Goal: Transaction & Acquisition: Download file/media

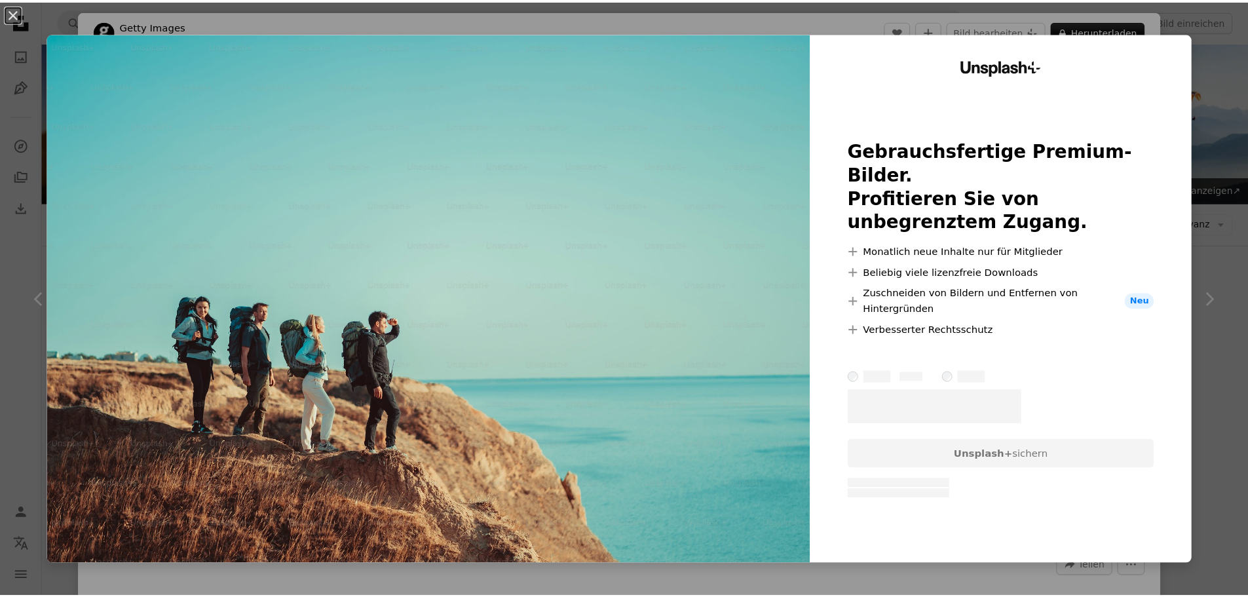
scroll to position [197, 0]
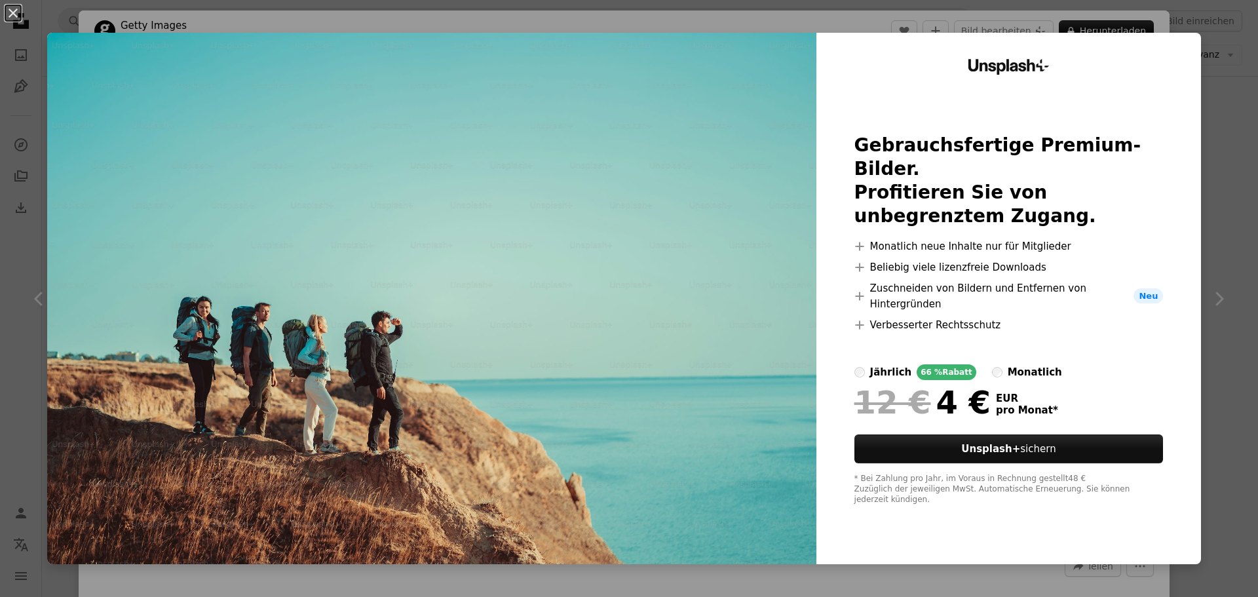
click at [1200, 69] on div "An X shape Unsplash+ Gebrauchsfertige Premium-Bilder. Profitieren Sie von unbeg…" at bounding box center [629, 298] width 1258 height 597
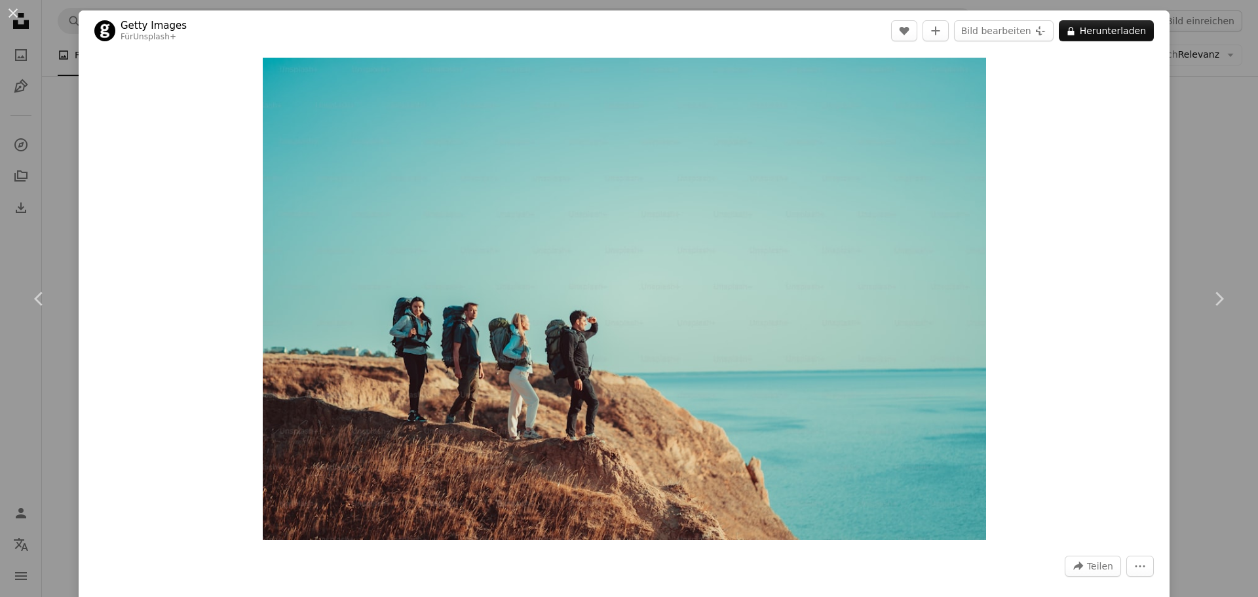
click at [1208, 164] on div "An X shape Chevron left Chevron right Getty Images Für Unsplash+ A heart A plus…" at bounding box center [629, 298] width 1258 height 597
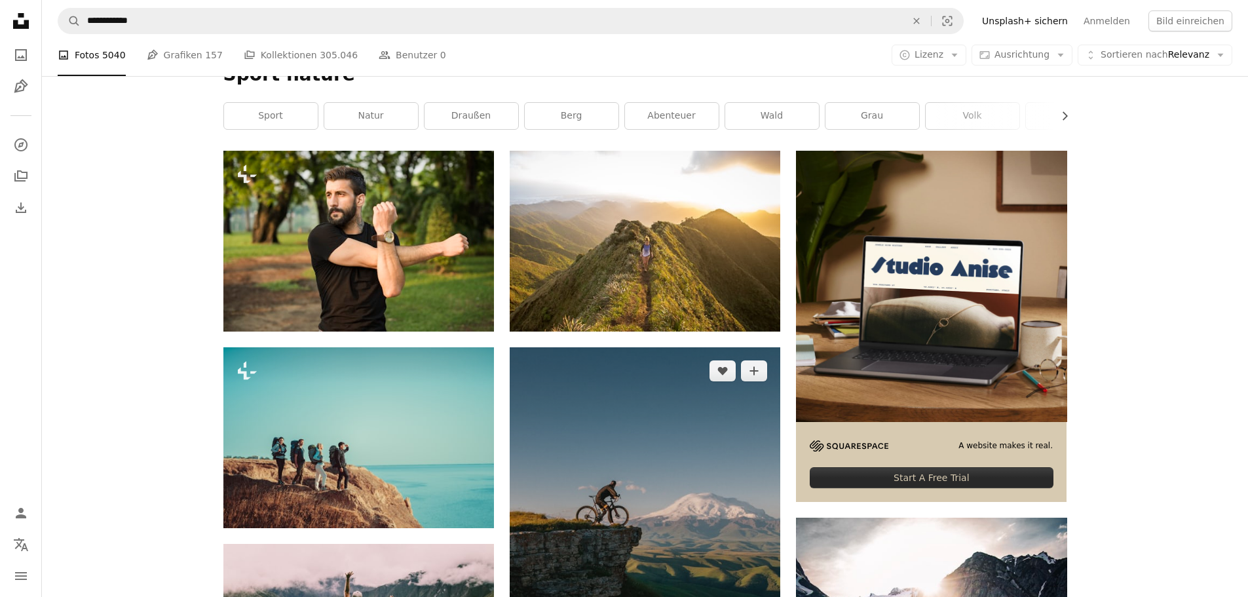
click at [685, 347] on img at bounding box center [645, 539] width 271 height 385
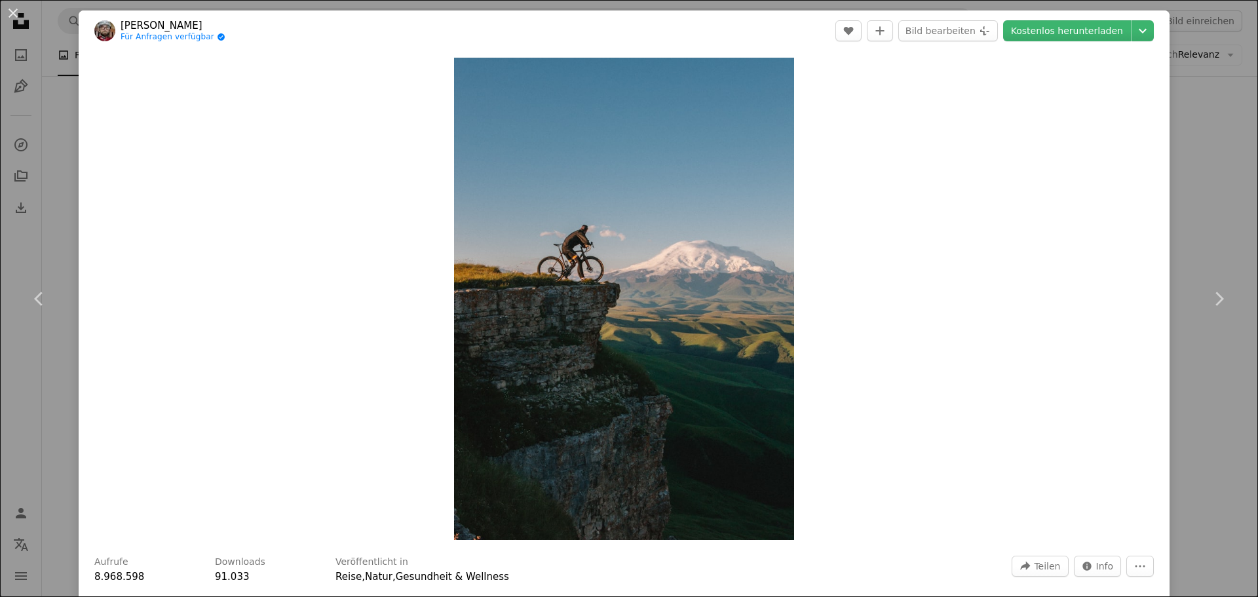
click at [1196, 119] on div "An X shape Chevron left Chevron right Dmitrii Vaccinium Für Anfragen verfügbar …" at bounding box center [629, 298] width 1258 height 597
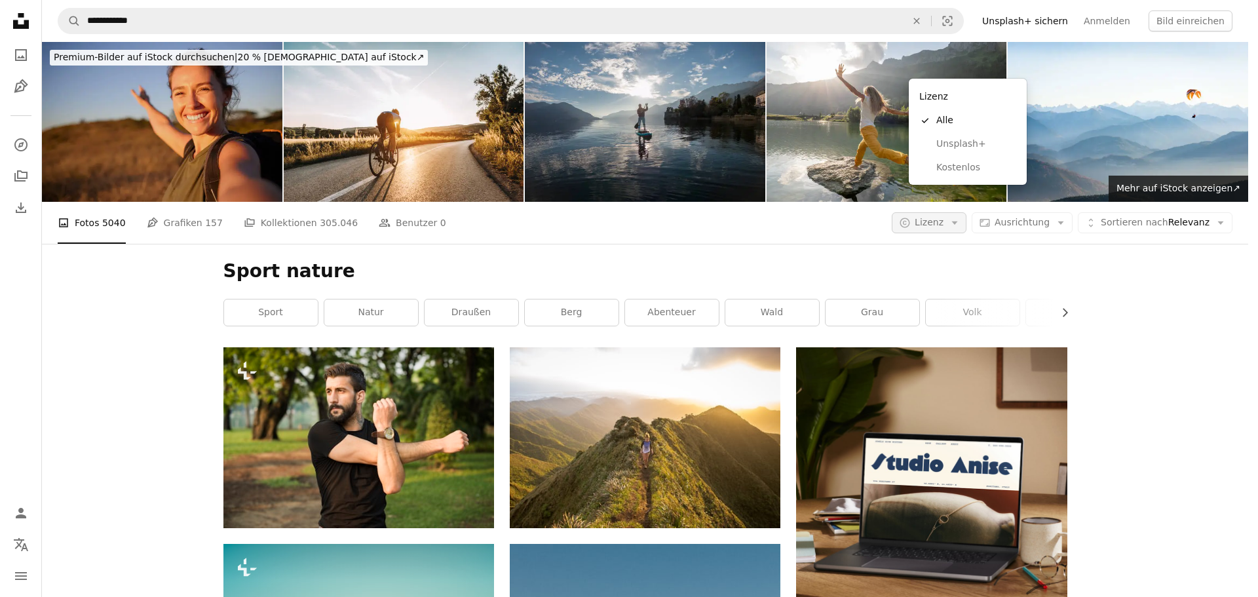
click at [961, 217] on icon "Arrow down" at bounding box center [955, 223] width 12 height 12
click at [979, 163] on span "Kostenlos" at bounding box center [976, 167] width 80 height 13
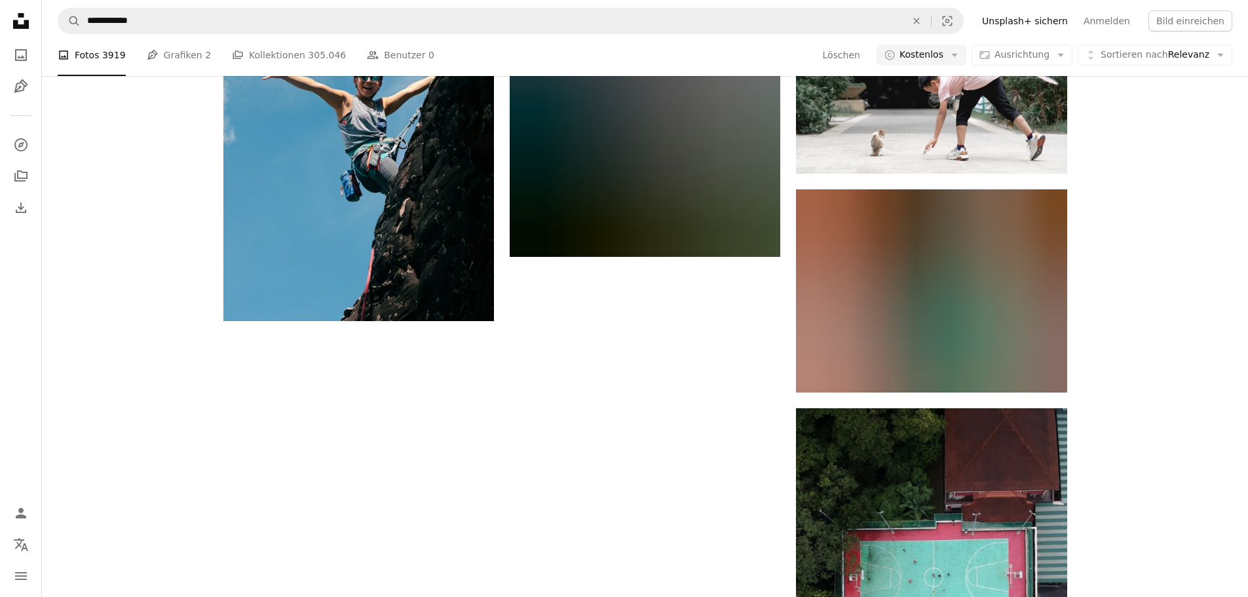
scroll to position [1935, 0]
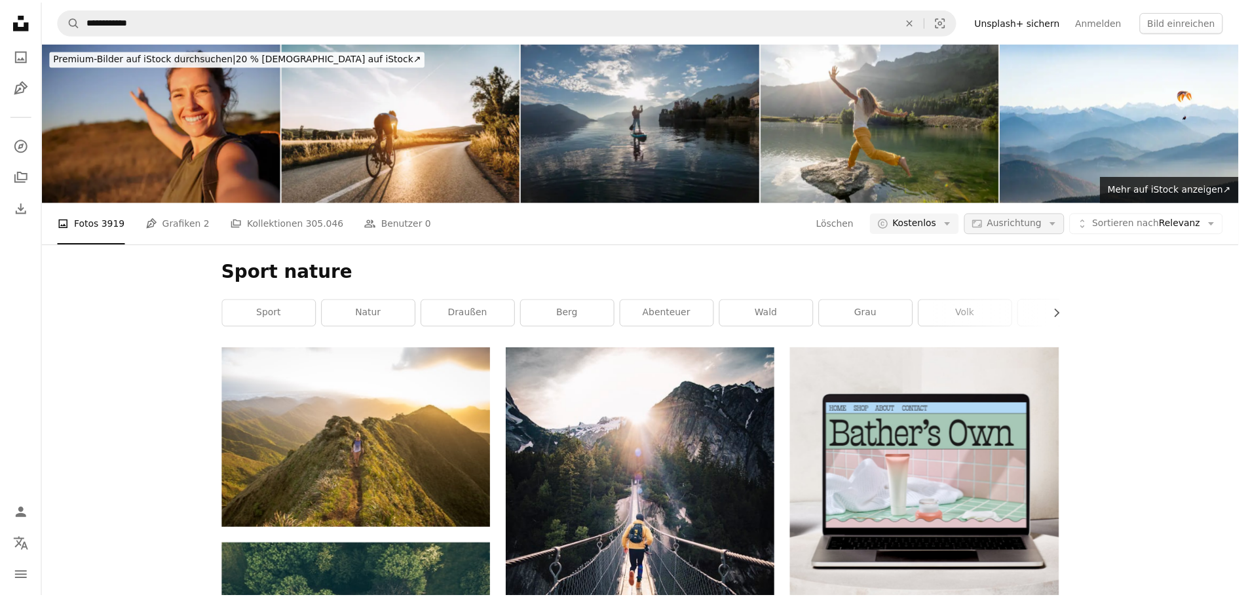
scroll to position [2197, 0]
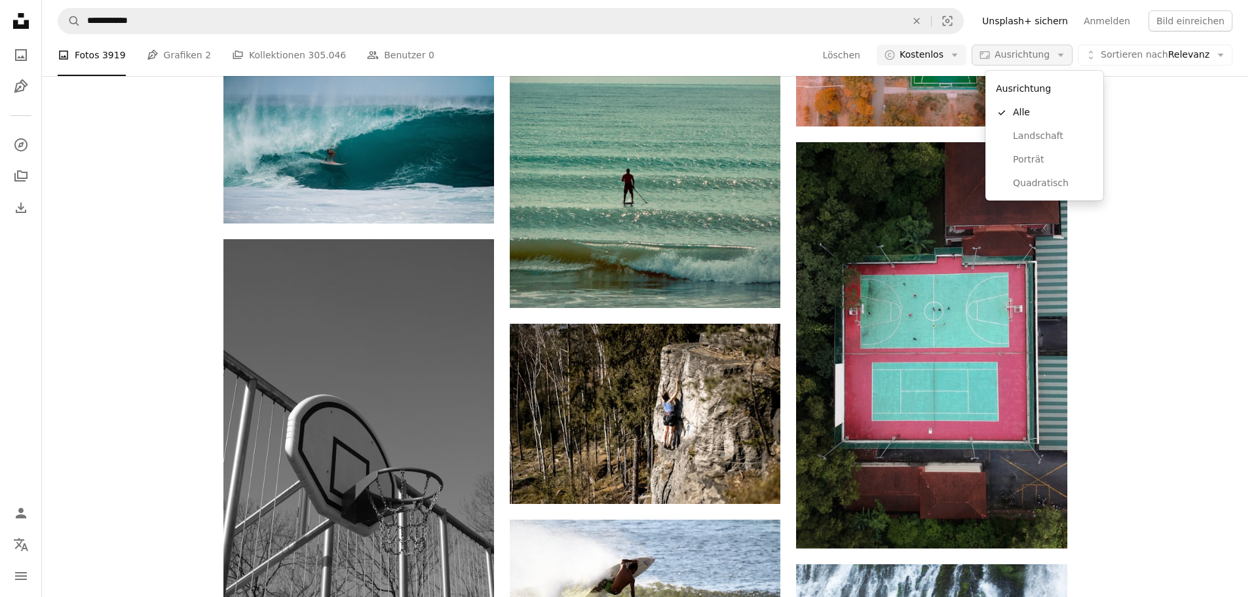
click at [1073, 48] on button "Aspect ratio Ausrichtung Arrow down" at bounding box center [1022, 55] width 101 height 21
click at [1064, 138] on span "Landschaft" at bounding box center [1053, 136] width 80 height 13
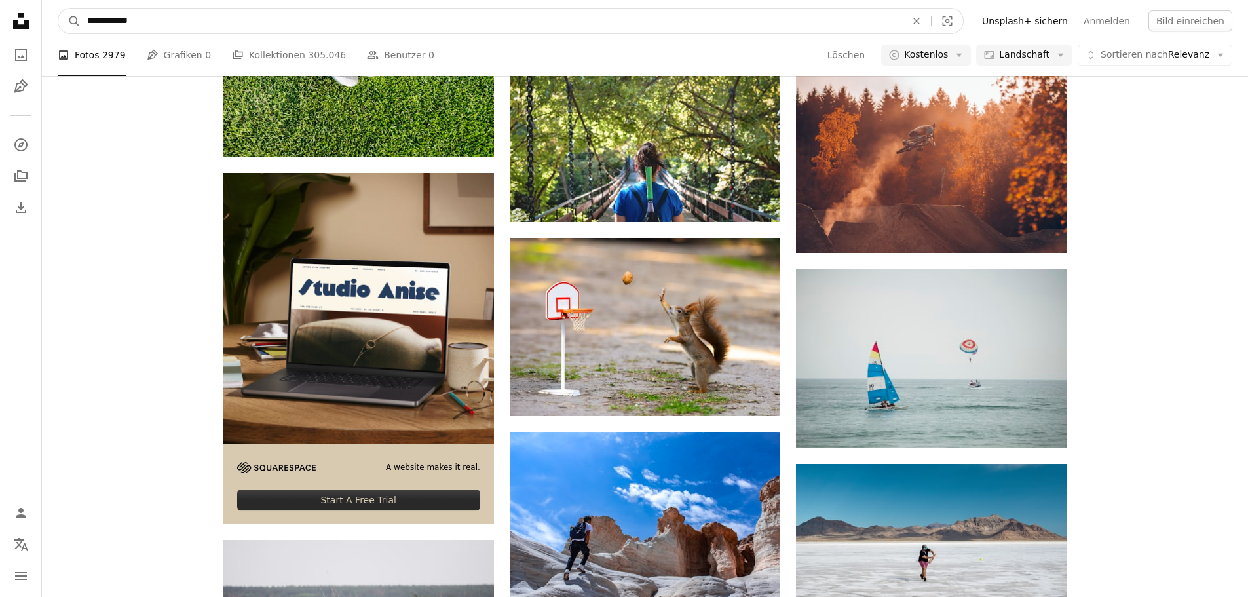
scroll to position [2944, 0]
drag, startPoint x: 331, startPoint y: 24, endPoint x: 0, endPoint y: 10, distance: 331.2
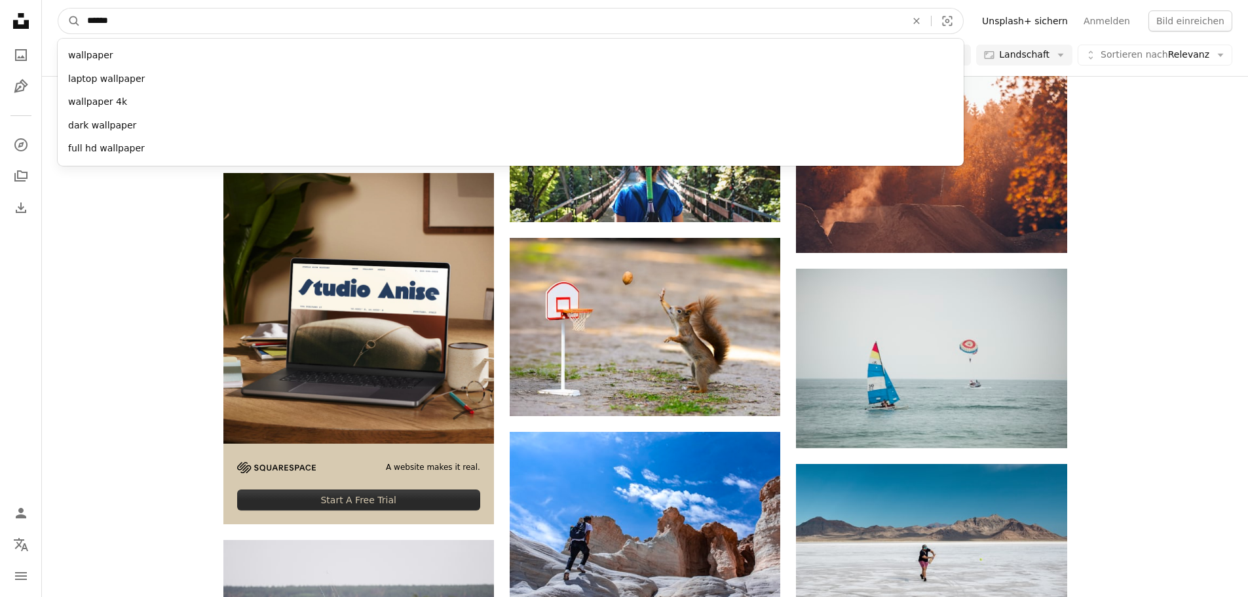
type input "*******"
click button "A magnifying glass" at bounding box center [69, 21] width 22 height 25
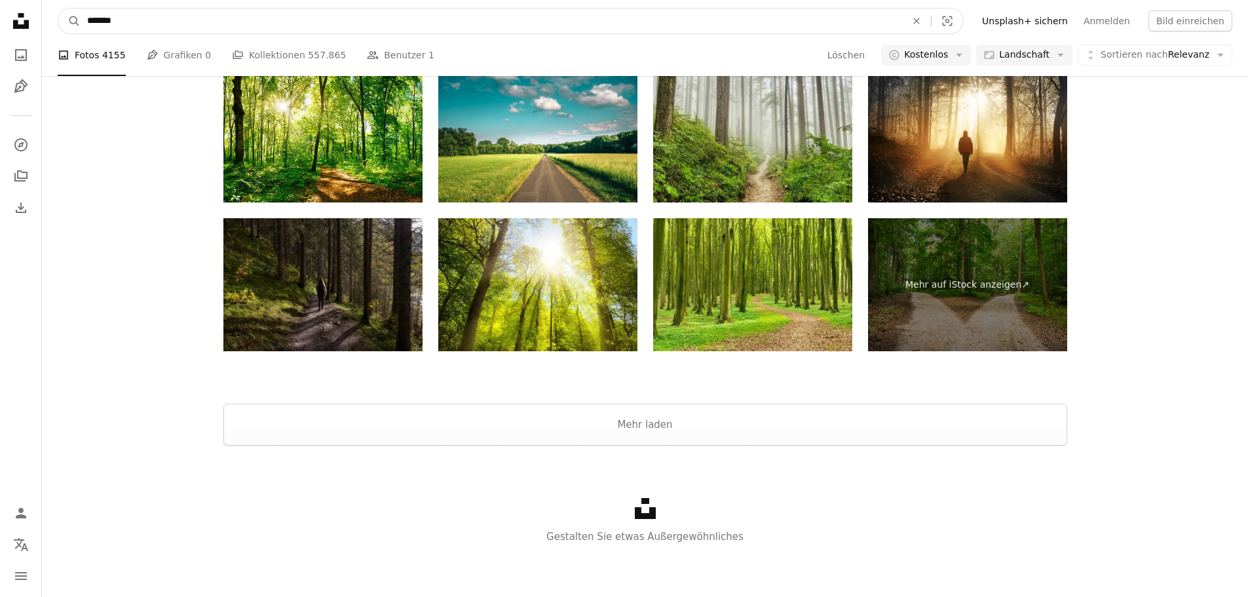
scroll to position [592, 0]
drag, startPoint x: 209, startPoint y: 9, endPoint x: 0, endPoint y: 6, distance: 209.0
type input "******"
click button "A magnifying glass" at bounding box center [69, 21] width 22 height 25
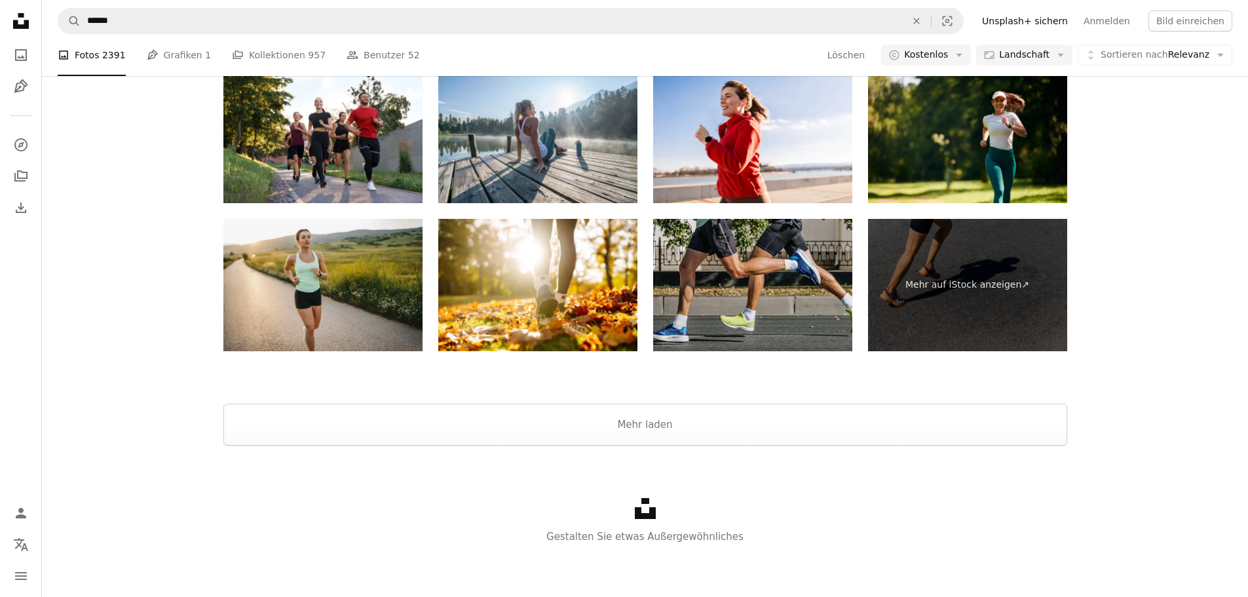
scroll to position [1114, 0]
click at [883, 446] on button "Mehr laden" at bounding box center [645, 425] width 844 height 42
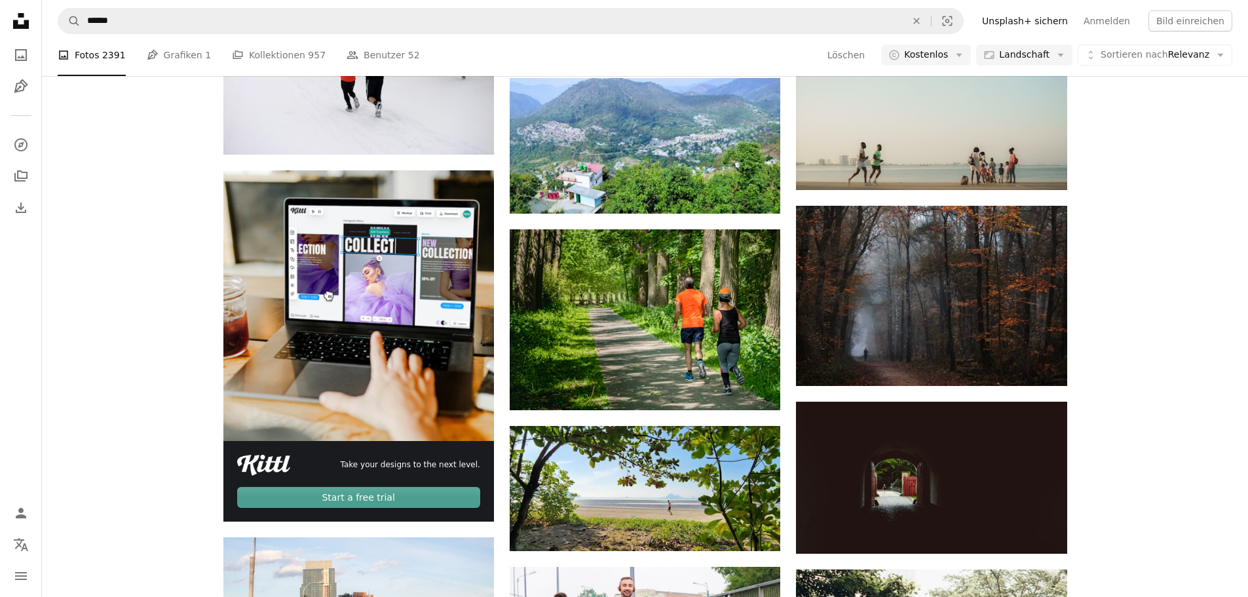
scroll to position [0, 0]
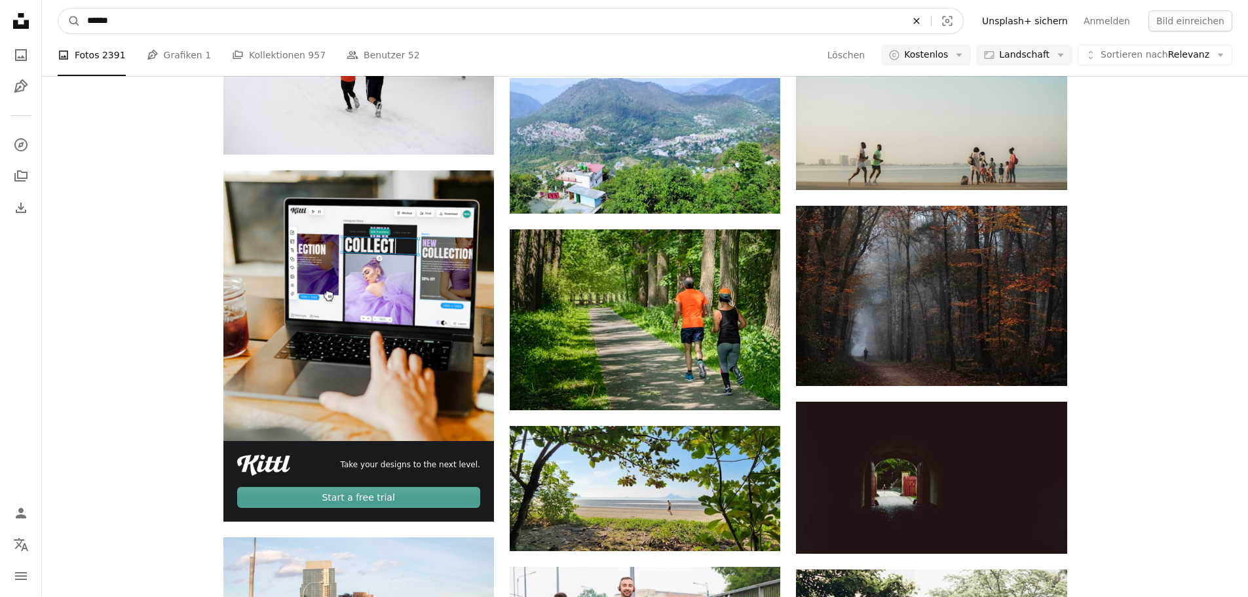
click at [919, 20] on icon "Finden Sie Bildmaterial auf der ganzen Webseite" at bounding box center [916, 21] width 6 height 6
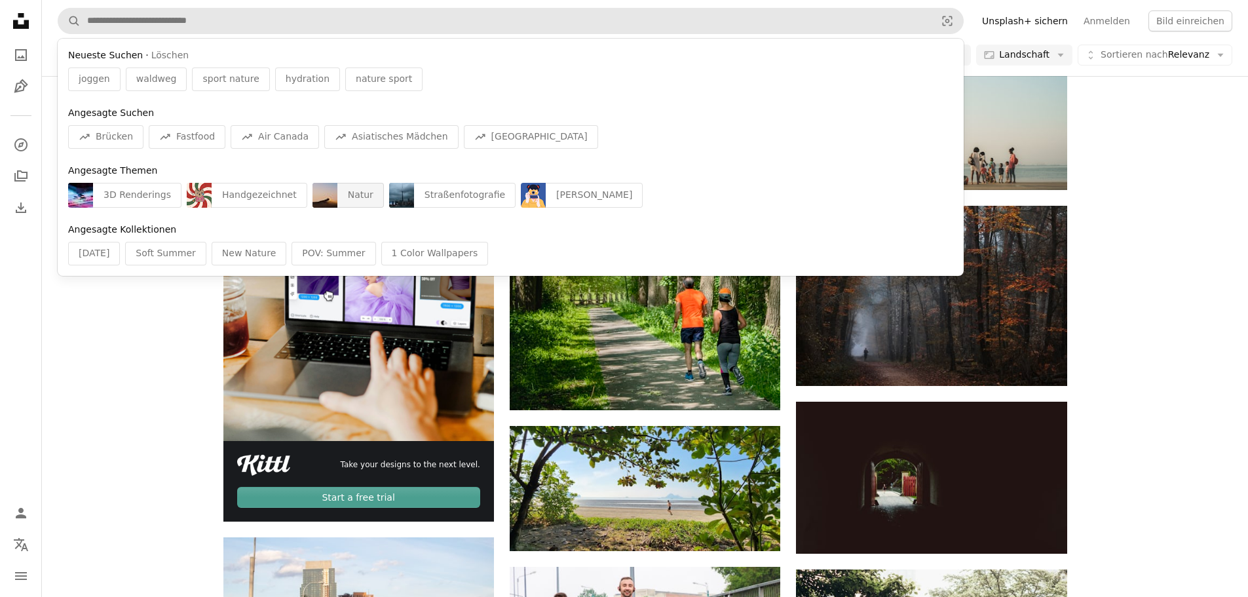
click at [313, 204] on img "Finden Sie Bildmaterial auf der ganzen Webseite" at bounding box center [325, 195] width 25 height 25
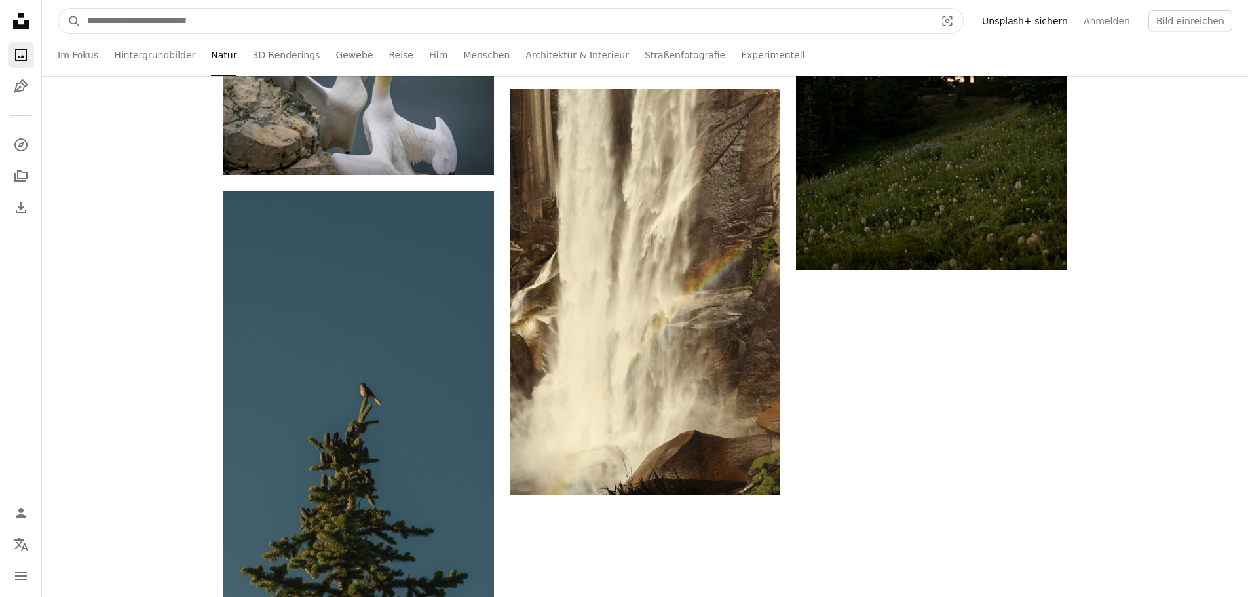
click at [234, 32] on input "Finden Sie Bildmaterial auf der ganzen Webseite" at bounding box center [506, 21] width 851 height 25
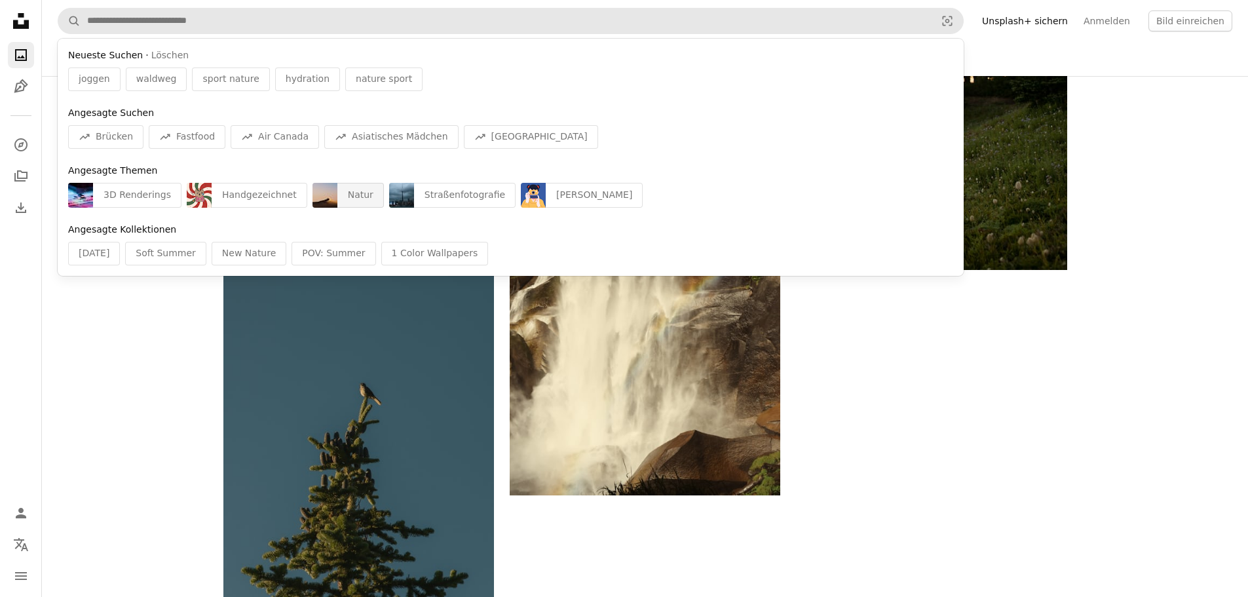
click at [337, 204] on div "Natur" at bounding box center [360, 195] width 47 height 25
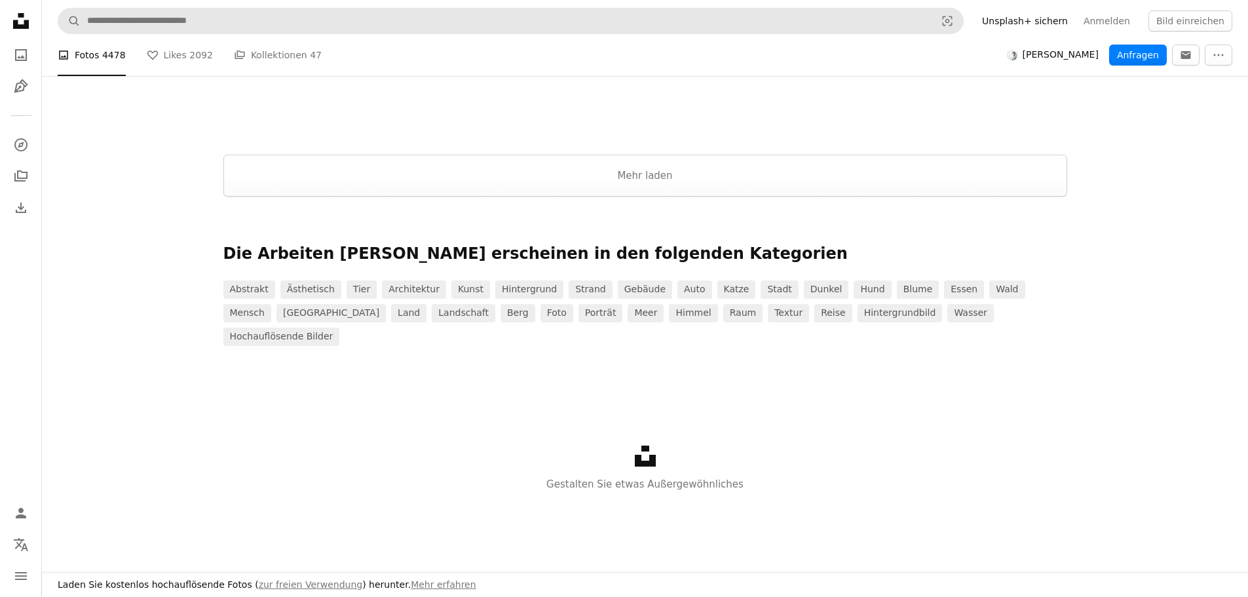
scroll to position [786, 0]
click at [30, 18] on icon "Unsplash logo Unsplash-Startseite" at bounding box center [21, 21] width 26 height 26
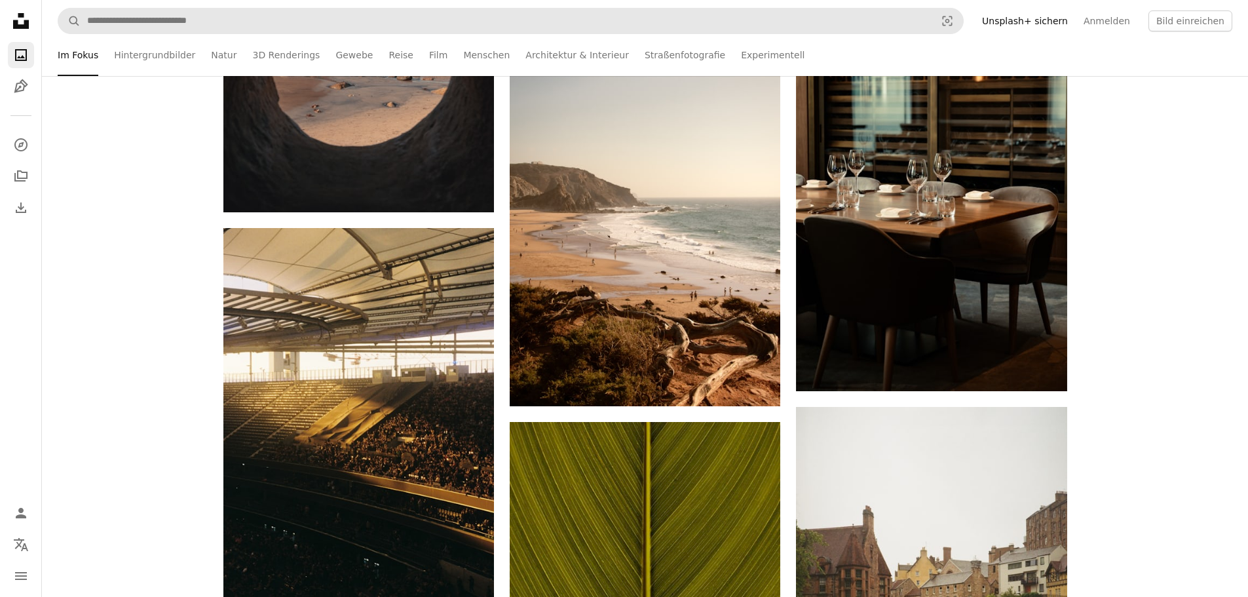
click at [24, 60] on icon "Fotos" at bounding box center [21, 55] width 12 height 12
click at [18, 67] on link "A photo" at bounding box center [21, 55] width 26 height 26
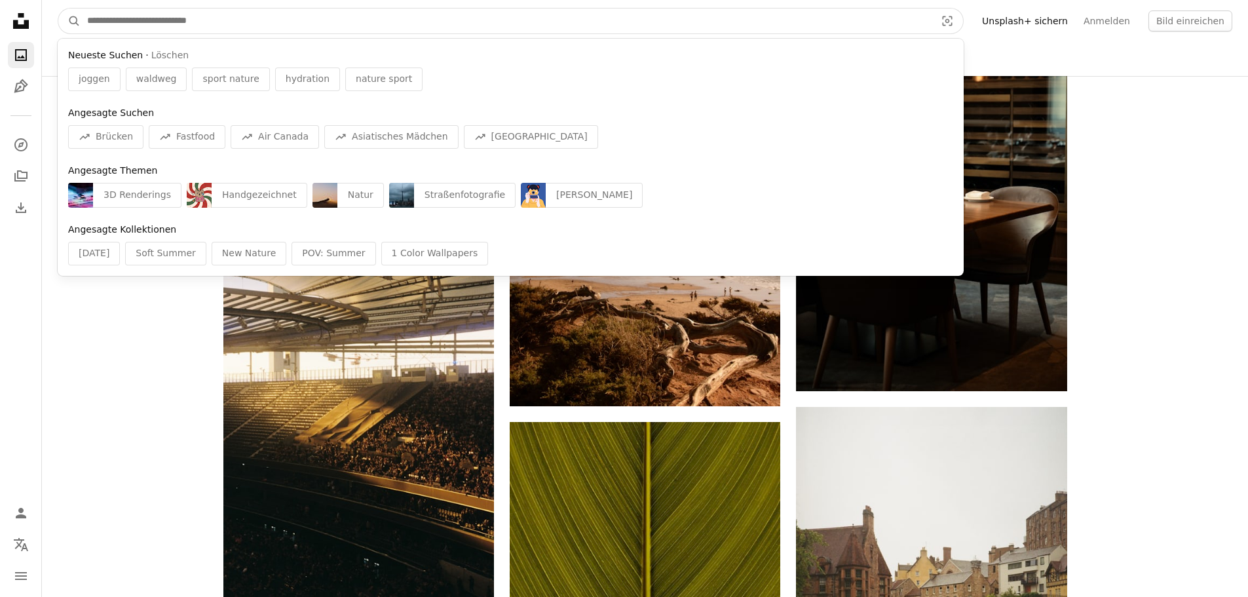
click at [532, 26] on input "Finden Sie Bildmaterial auf der ganzen Webseite" at bounding box center [506, 21] width 851 height 25
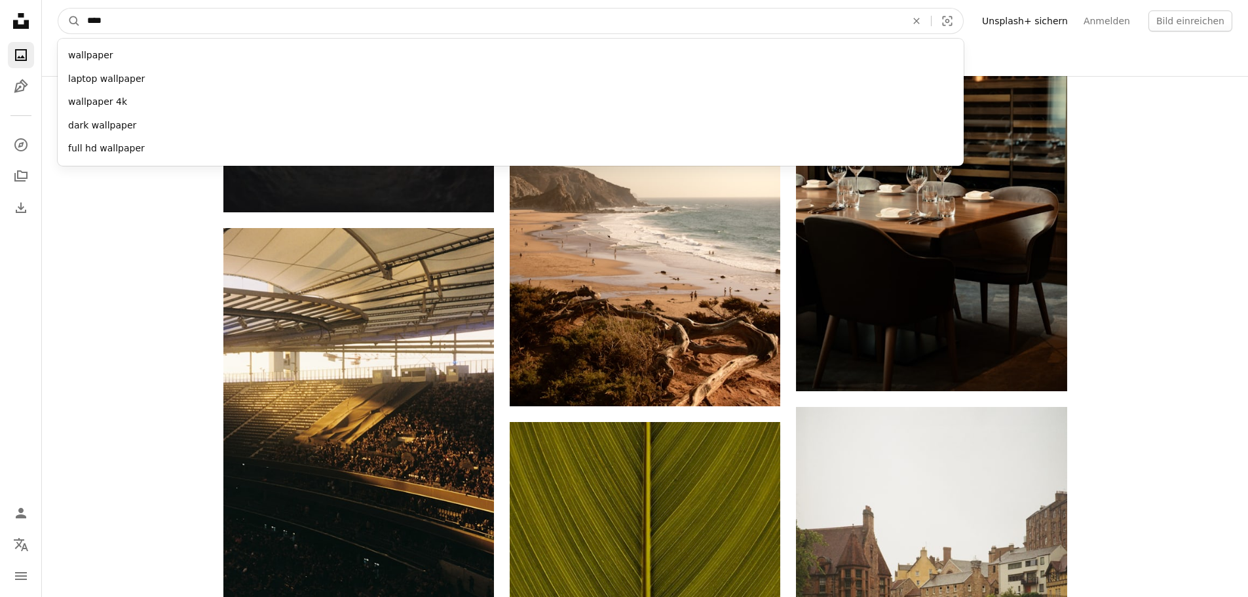
type input "*****"
click button "A magnifying glass" at bounding box center [69, 21] width 22 height 25
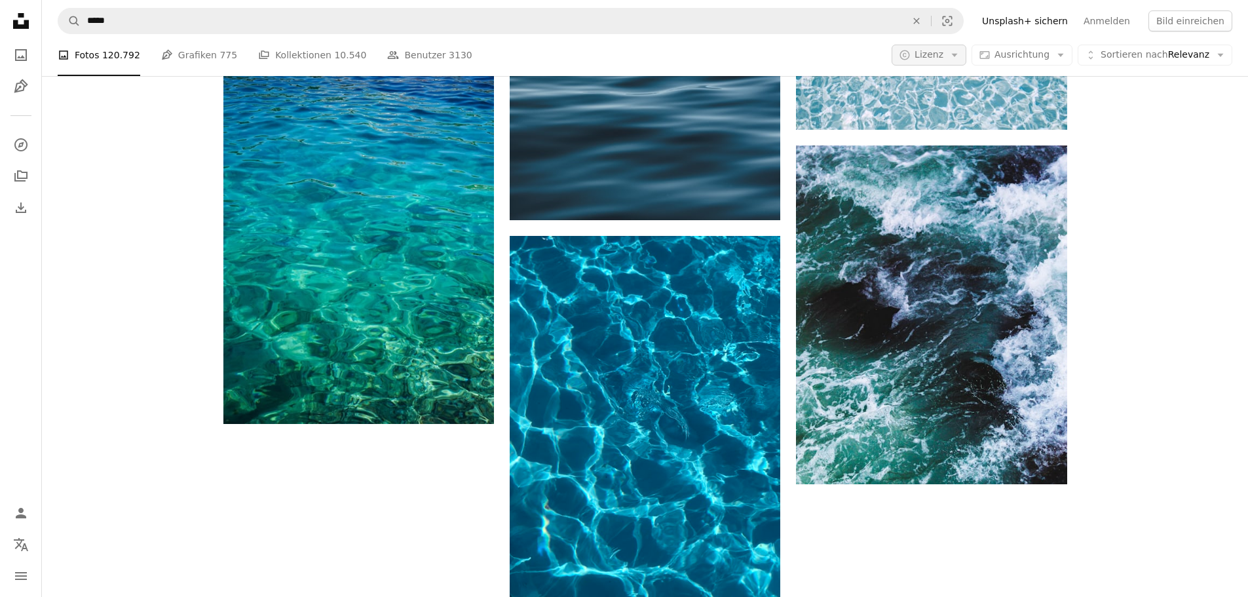
click at [939, 56] on span "Lizenz" at bounding box center [929, 54] width 29 height 10
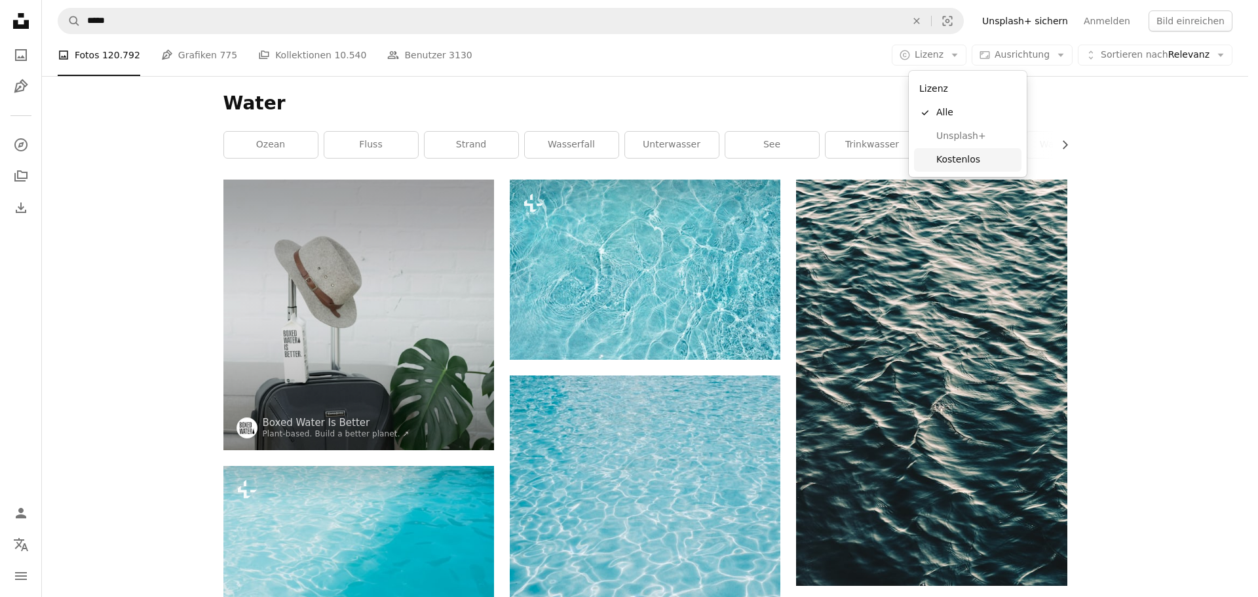
click at [962, 157] on span "Kostenlos" at bounding box center [976, 159] width 80 height 13
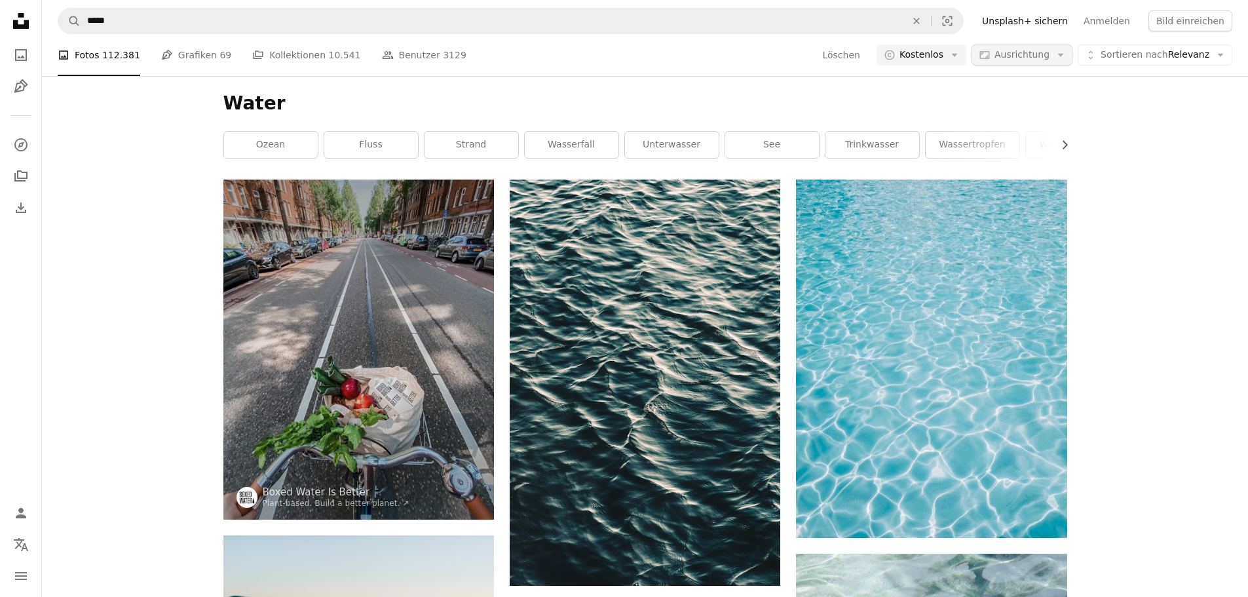
click at [1032, 54] on span "Ausrichtung" at bounding box center [1022, 54] width 55 height 10
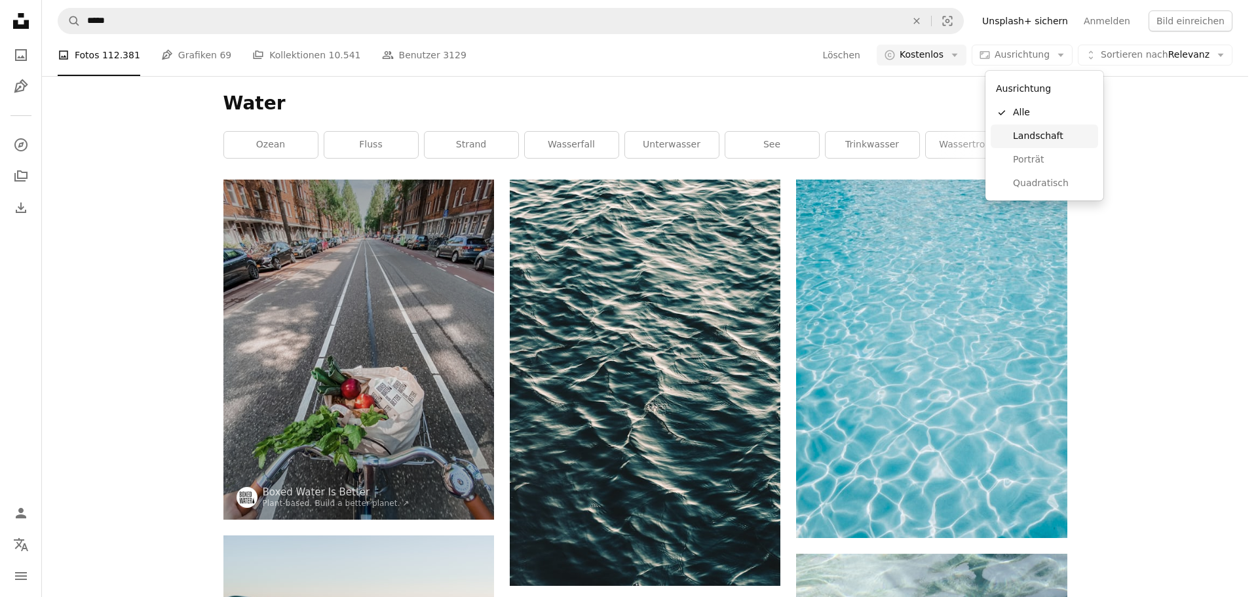
click at [1063, 135] on span "Landschaft" at bounding box center [1053, 136] width 80 height 13
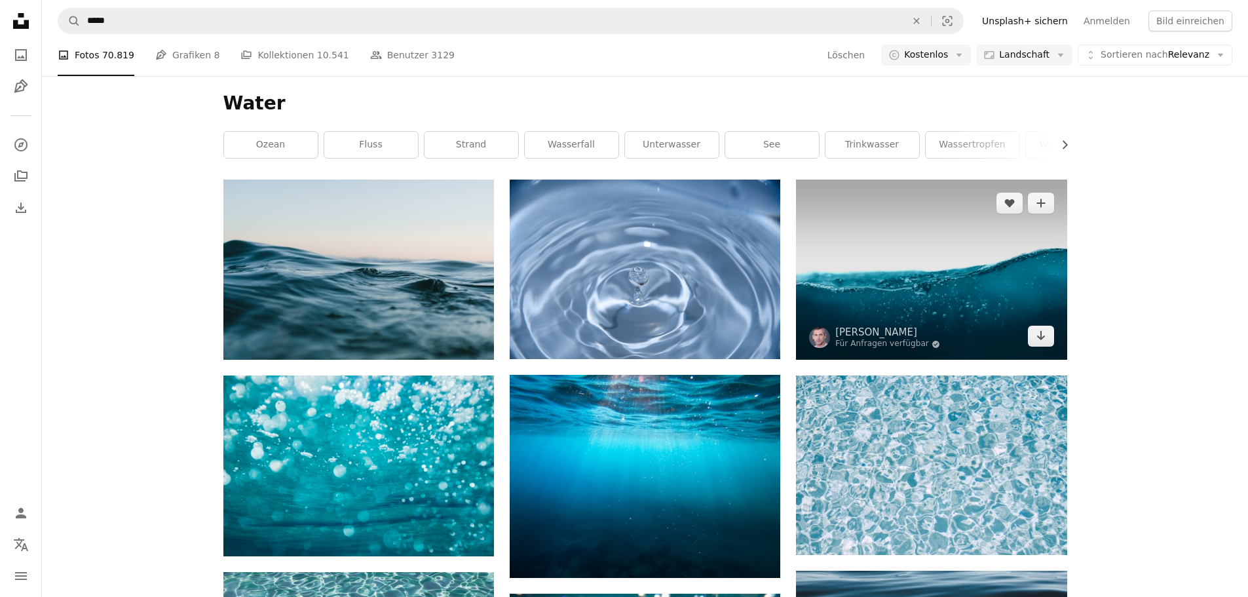
click at [991, 278] on img at bounding box center [931, 270] width 271 height 180
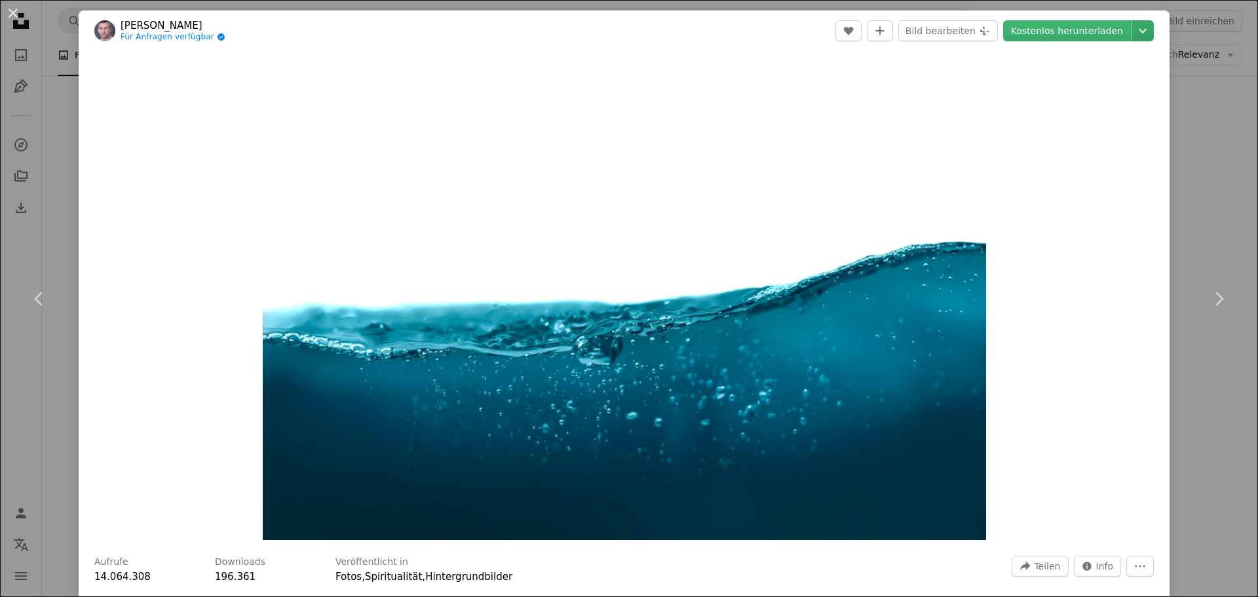
click at [1134, 28] on icon "Chevron down" at bounding box center [1142, 31] width 21 height 16
click at [1111, 112] on link "Groß ( 2400 x 1600 )" at bounding box center [1084, 111] width 141 height 24
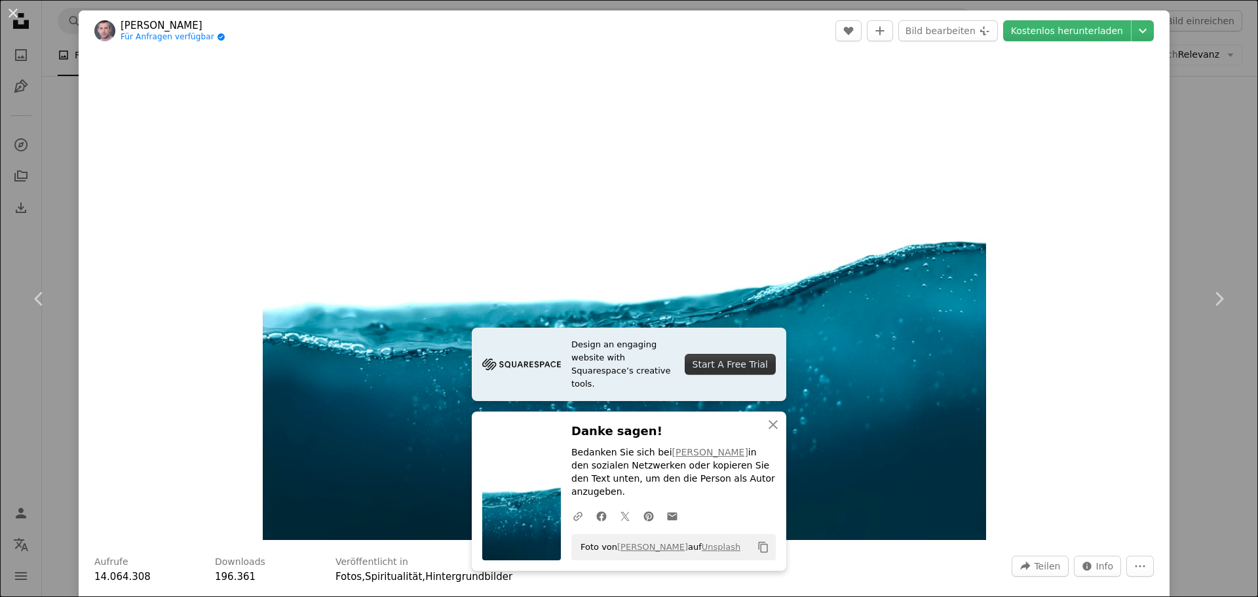
click at [1215, 417] on div "An X shape Chevron left Chevron right Design an engaging website with Squarespa…" at bounding box center [629, 298] width 1258 height 597
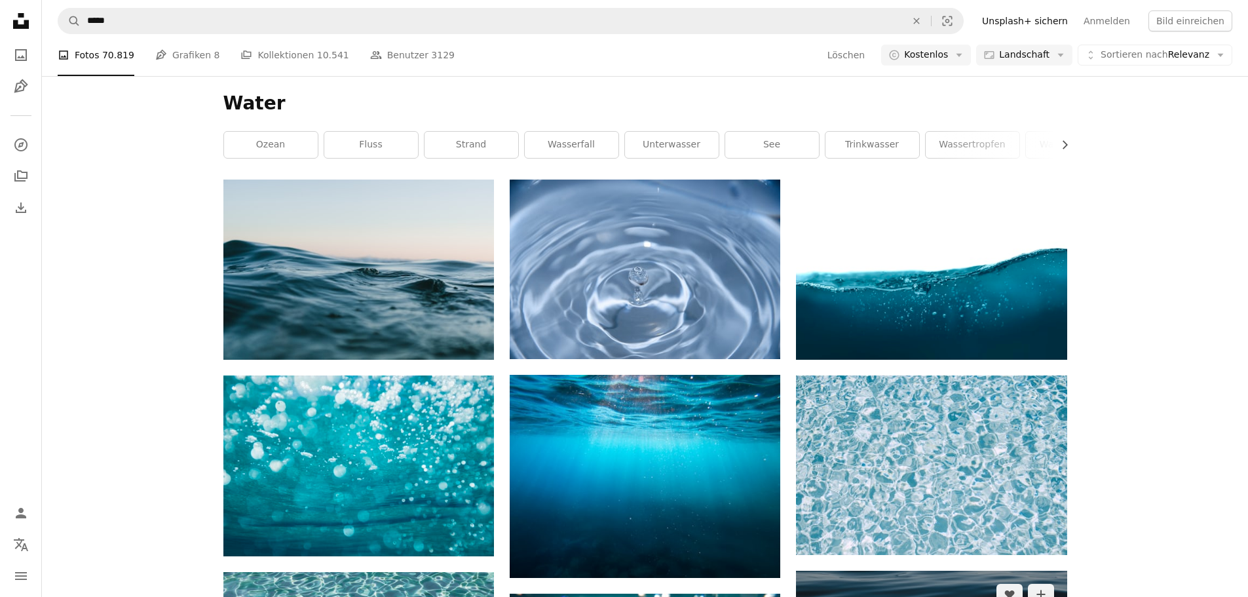
scroll to position [2228, 0]
